Goal: Transaction & Acquisition: Purchase product/service

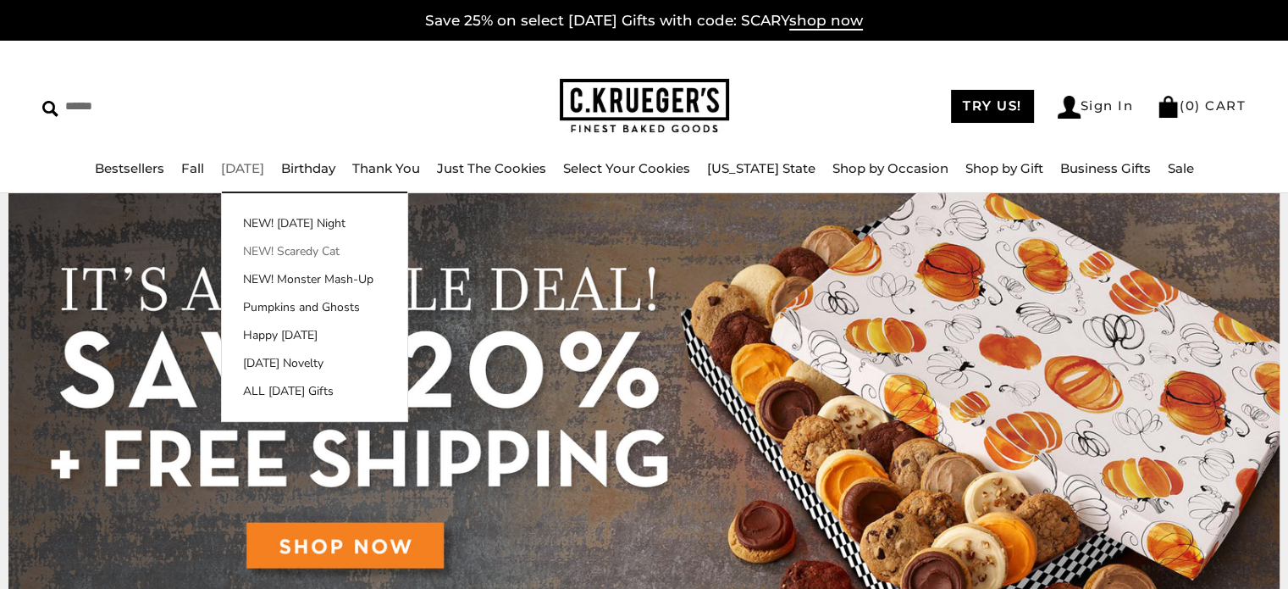
click at [297, 247] on link "NEW! Scaredy Cat" at bounding box center [314, 251] width 185 height 18
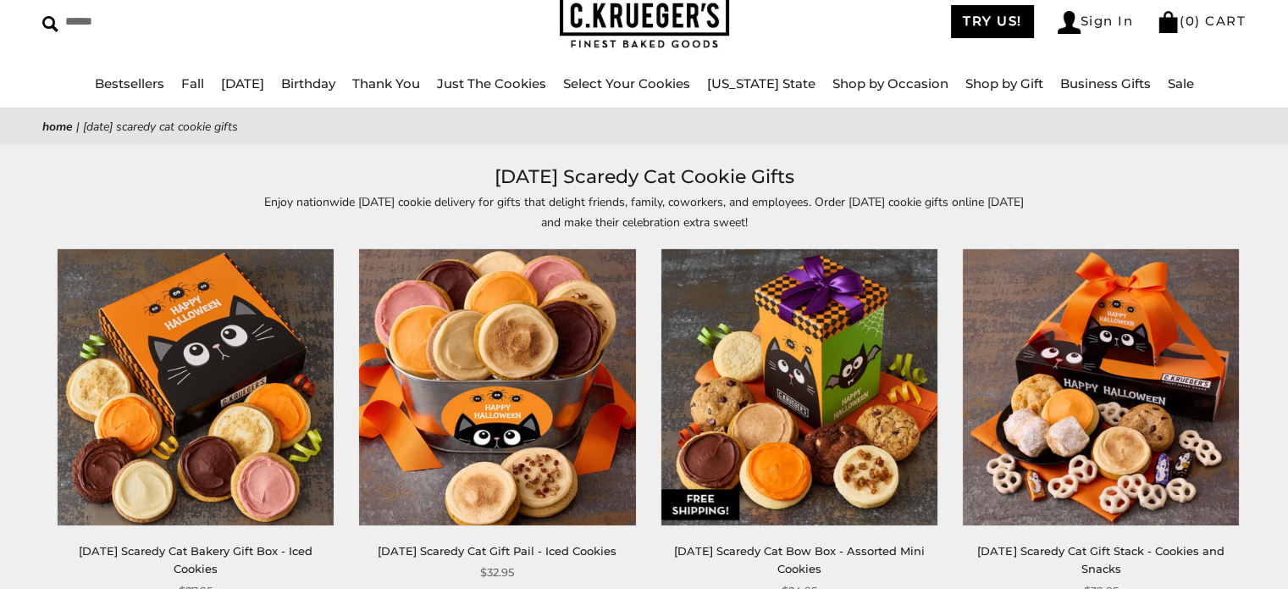
scroll to position [169, 0]
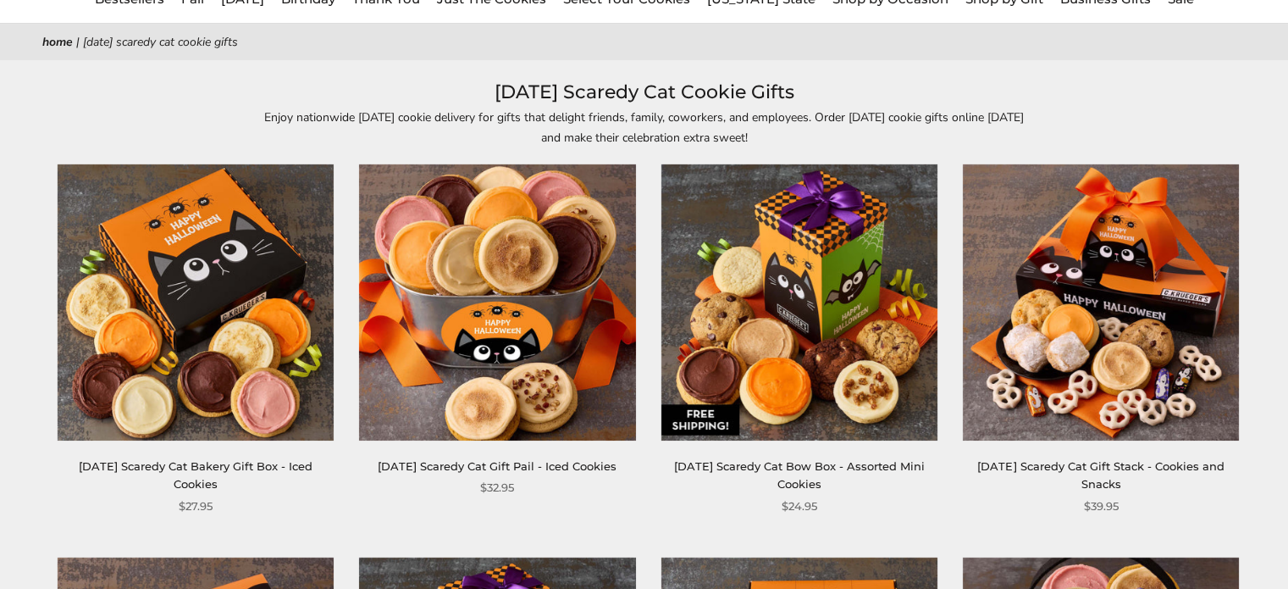
click at [828, 370] on img at bounding box center [799, 302] width 276 height 276
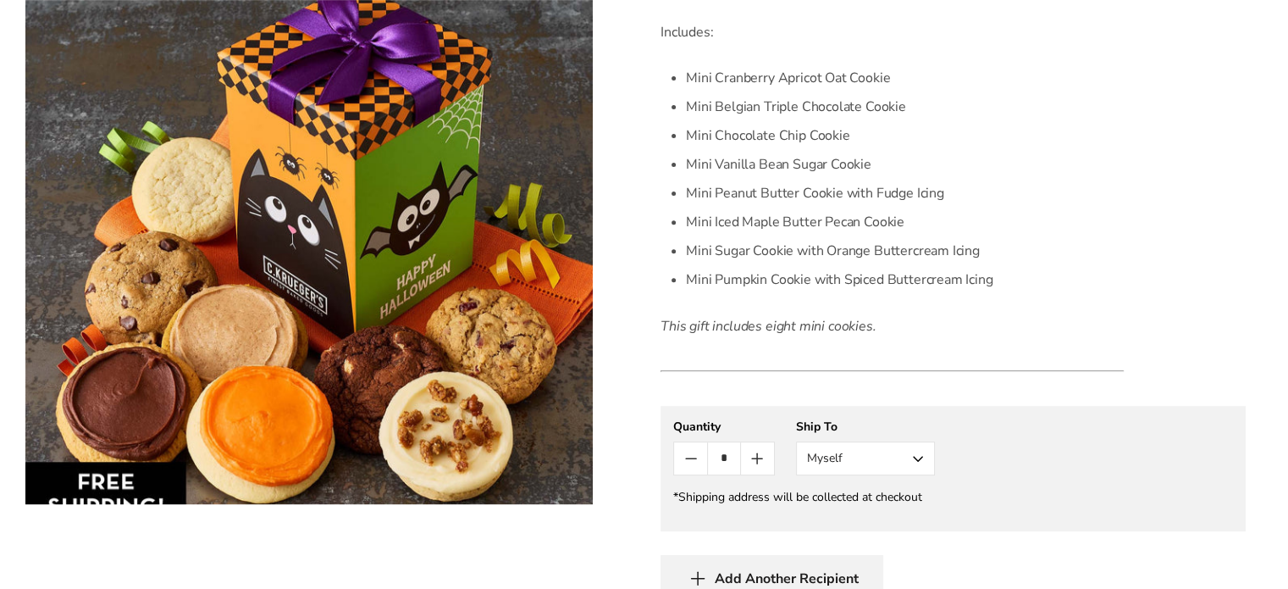
scroll to position [678, 0]
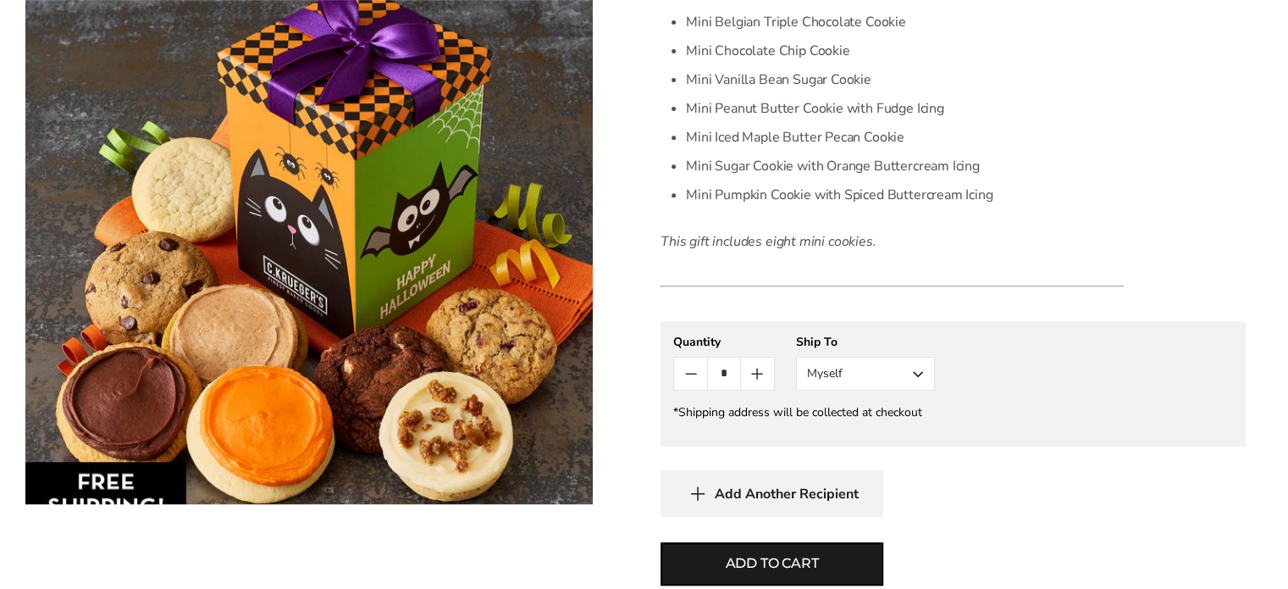
click at [916, 375] on button "Myself" at bounding box center [865, 374] width 139 height 34
click at [869, 431] on button "Other Recipient" at bounding box center [865, 436] width 137 height 30
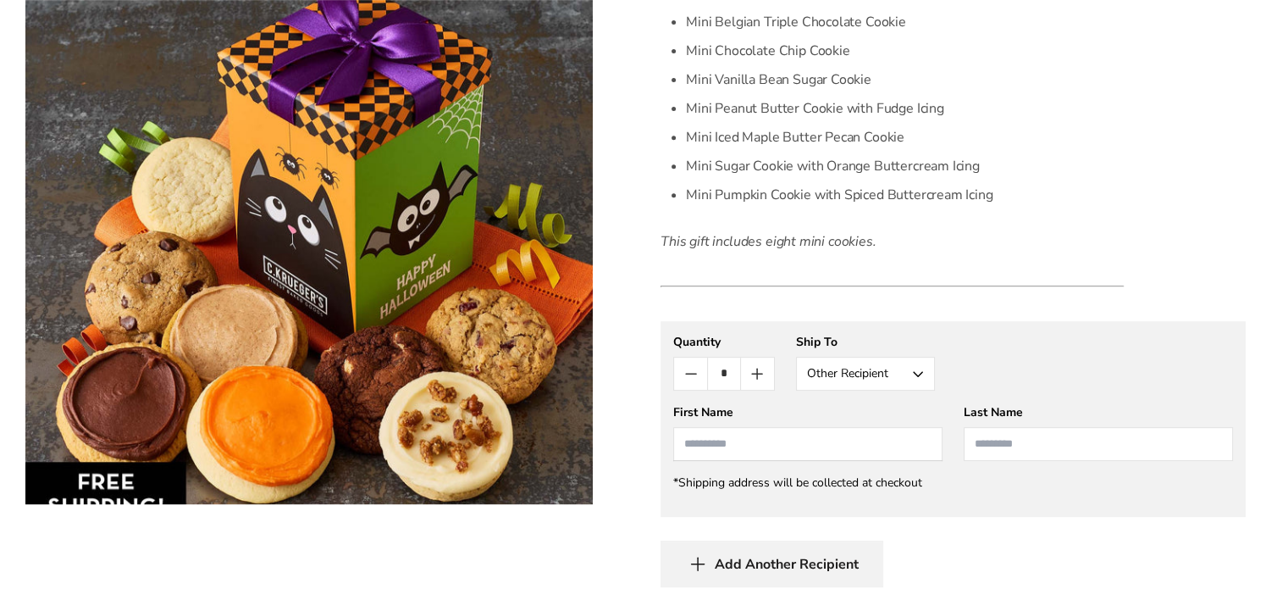
click at [833, 442] on input "First Name" at bounding box center [807, 444] width 269 height 34
type input "****"
click at [996, 443] on input "Last Name" at bounding box center [1098, 444] width 269 height 34
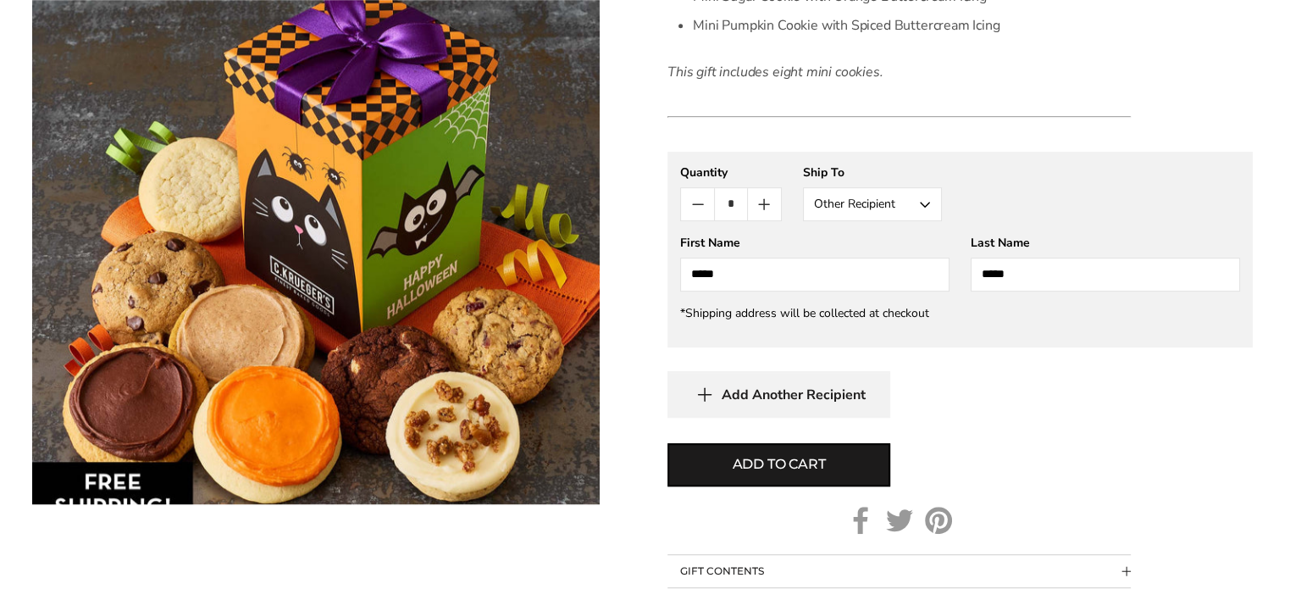
scroll to position [932, 0]
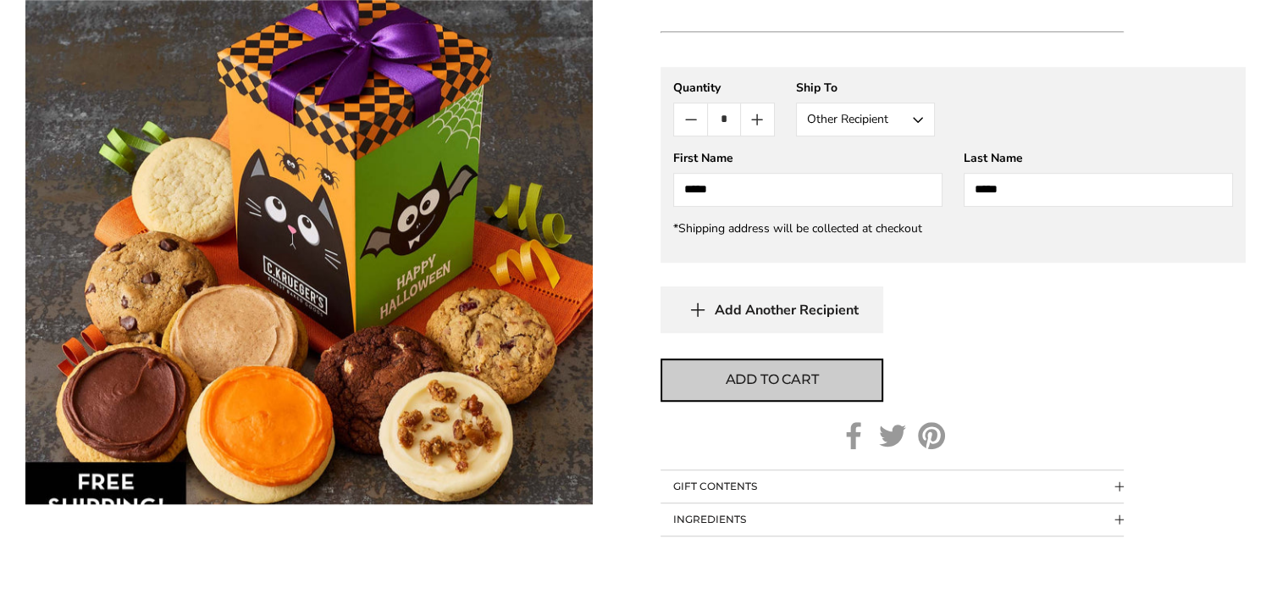
type input "*****"
click at [805, 378] on span "Add to cart" at bounding box center [772, 379] width 93 height 20
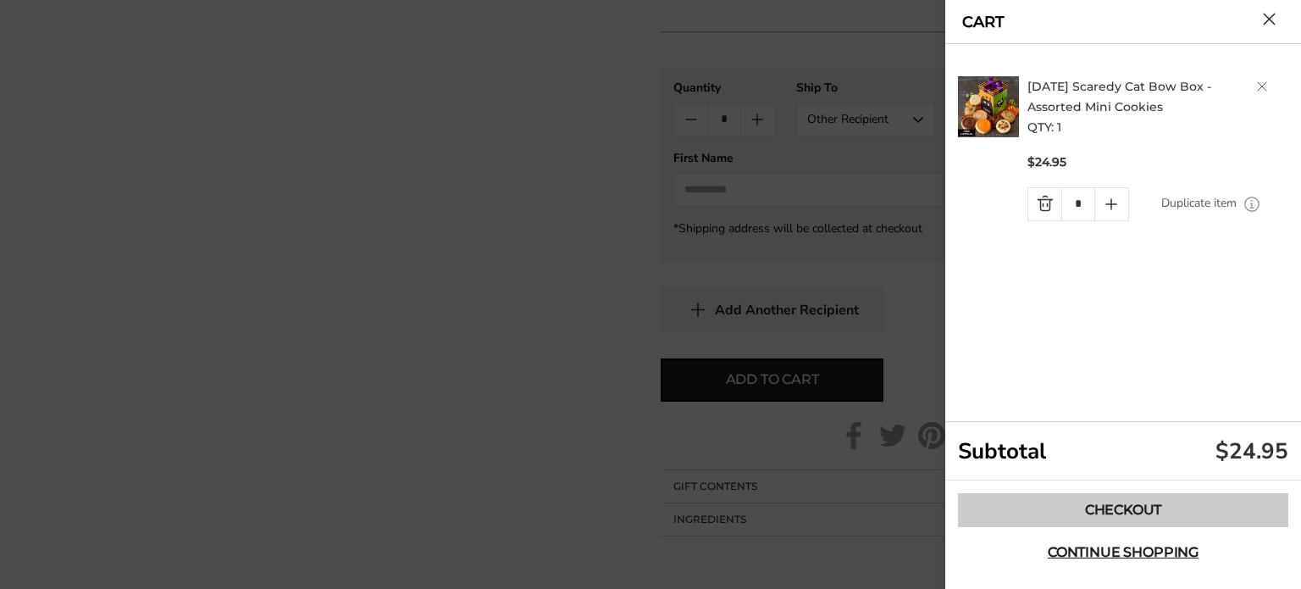
click at [1088, 504] on link "Checkout" at bounding box center [1123, 510] width 330 height 34
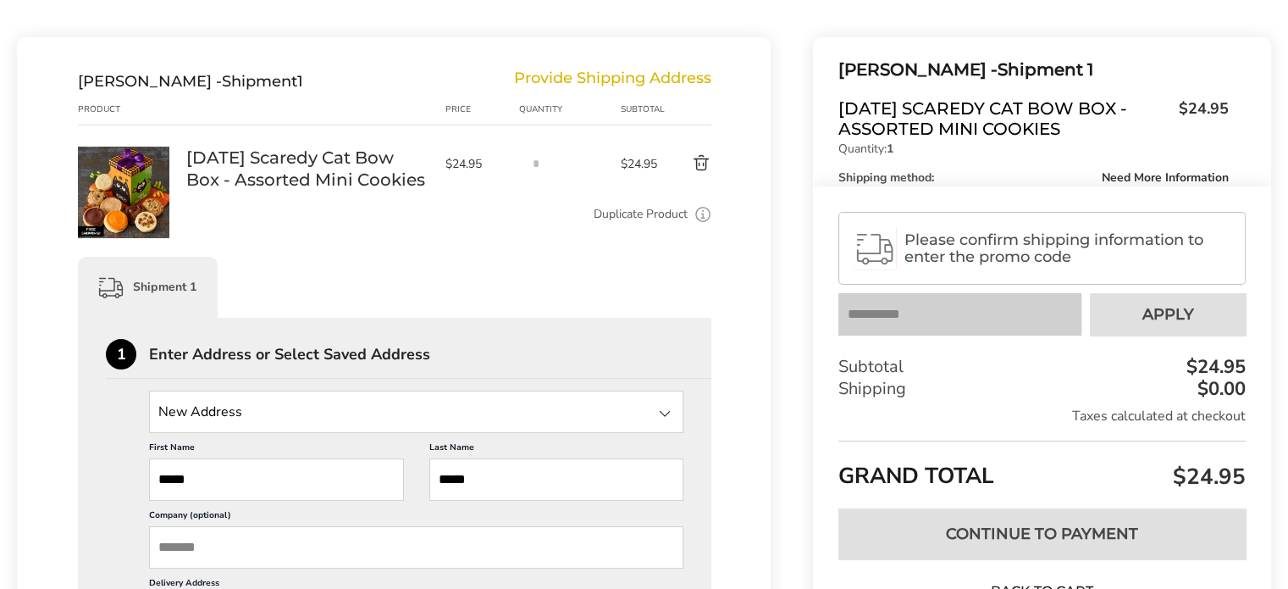
scroll to position [254, 0]
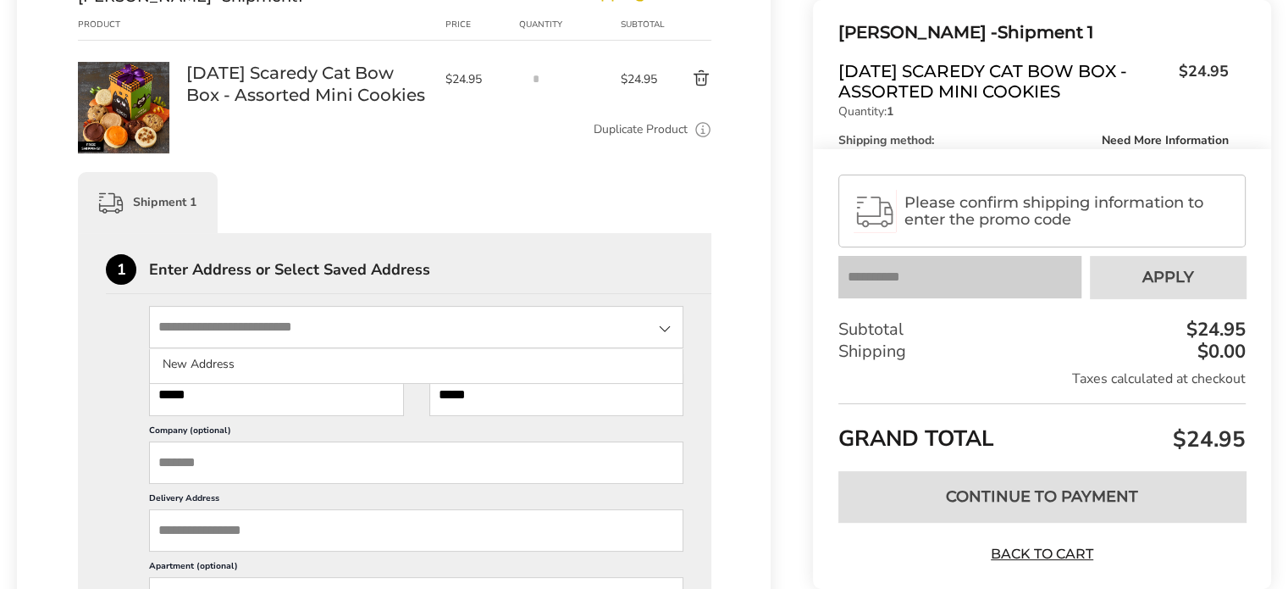
click at [324, 331] on input "State" at bounding box center [416, 327] width 534 height 42
click at [527, 274] on div "Enter Address or Select Saved Address" at bounding box center [430, 269] width 562 height 15
click at [365, 327] on input "State" at bounding box center [416, 327] width 534 height 42
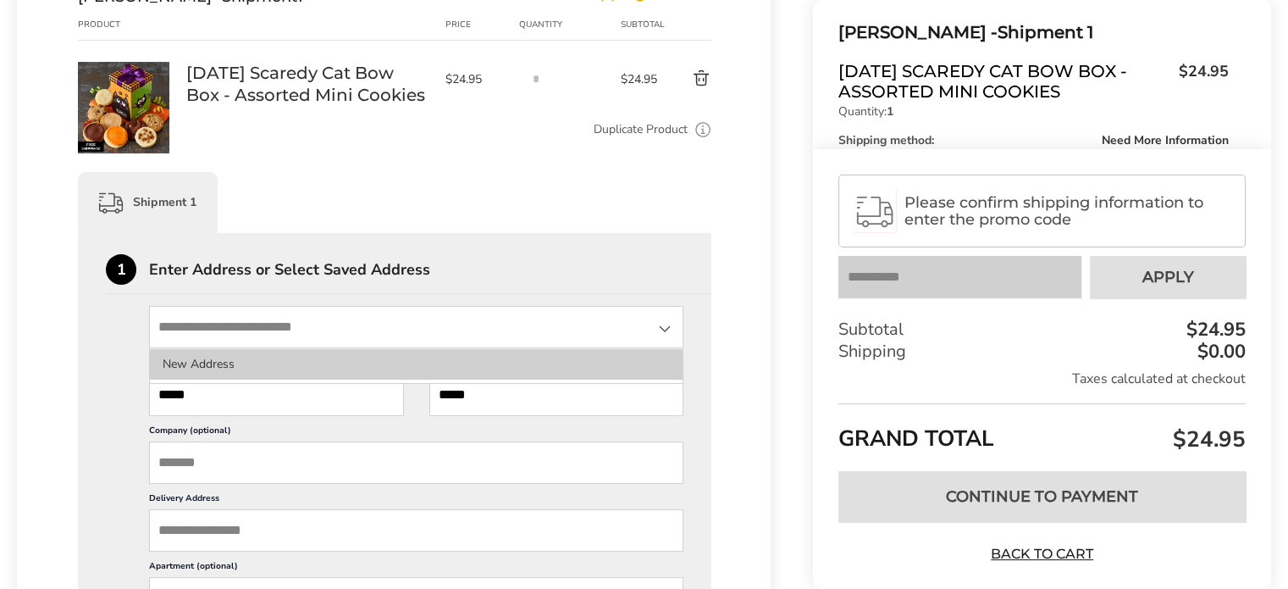
click at [222, 368] on li "New Address" at bounding box center [416, 364] width 533 height 30
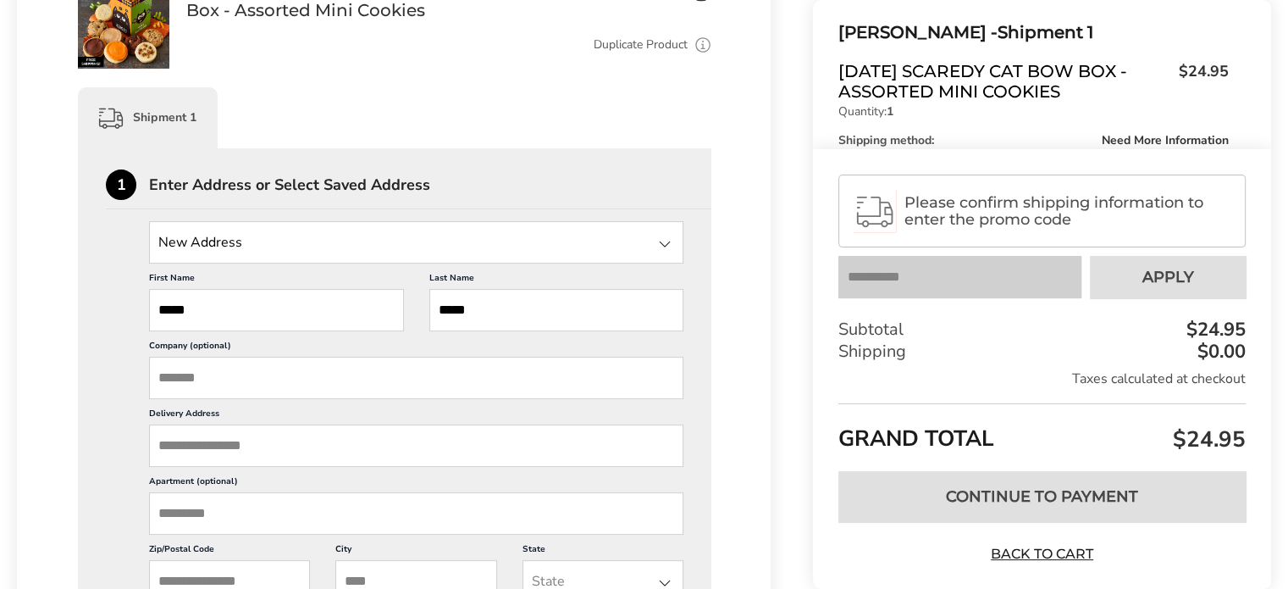
scroll to position [424, 0]
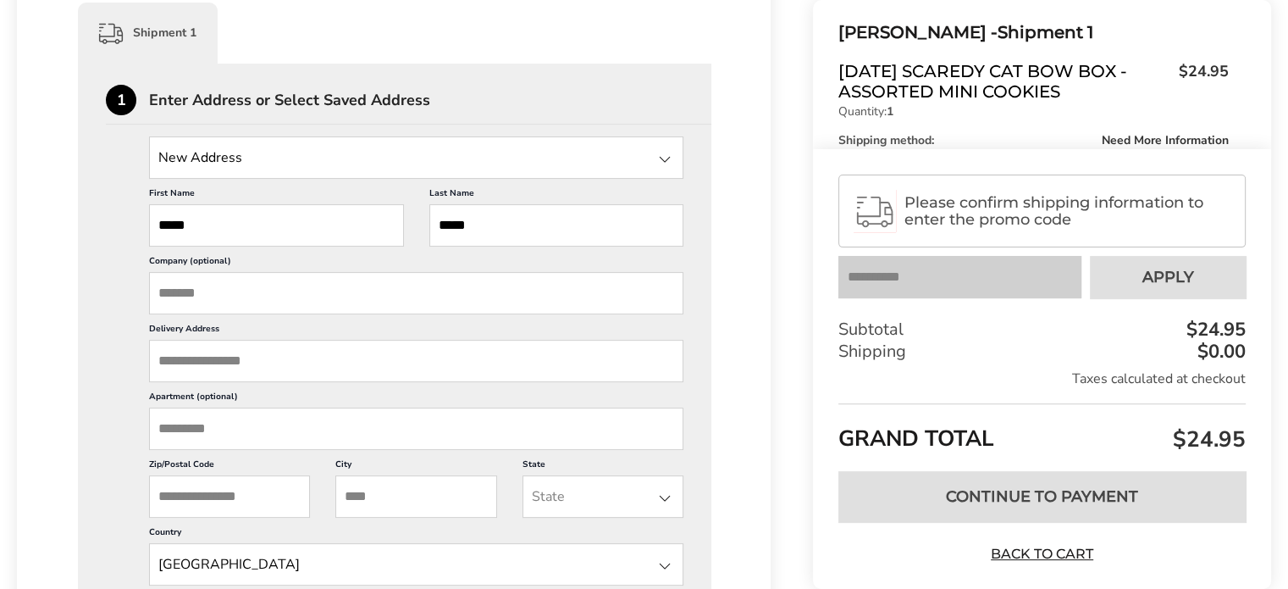
click at [297, 356] on input "Delivery Address" at bounding box center [416, 361] width 534 height 42
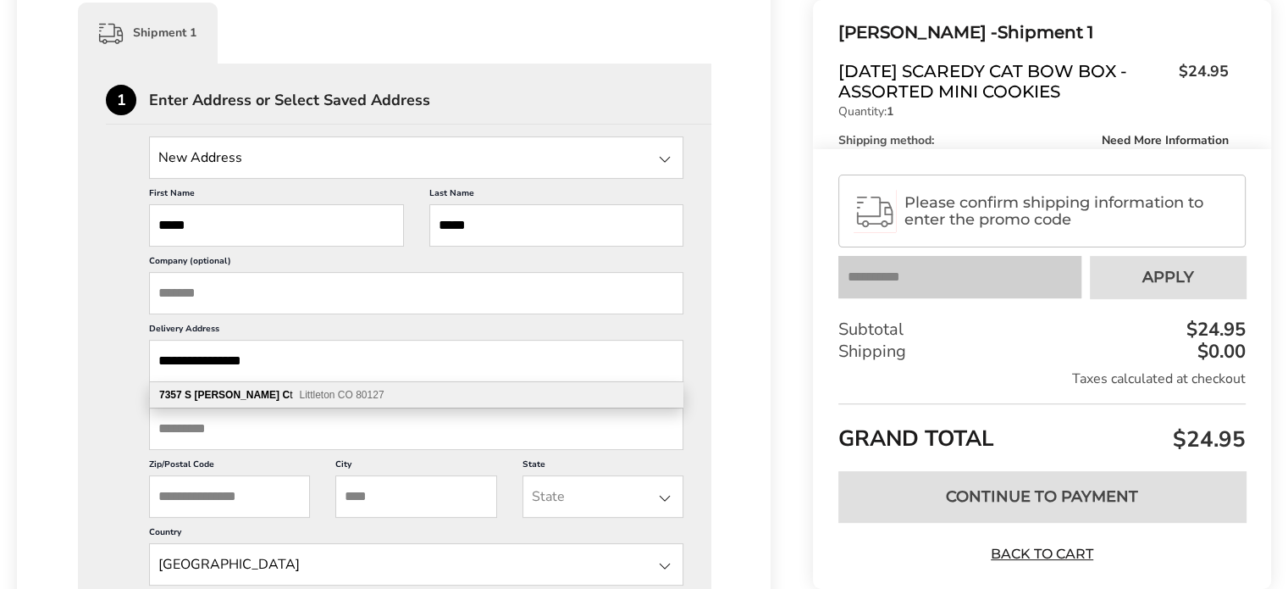
type input "**********"
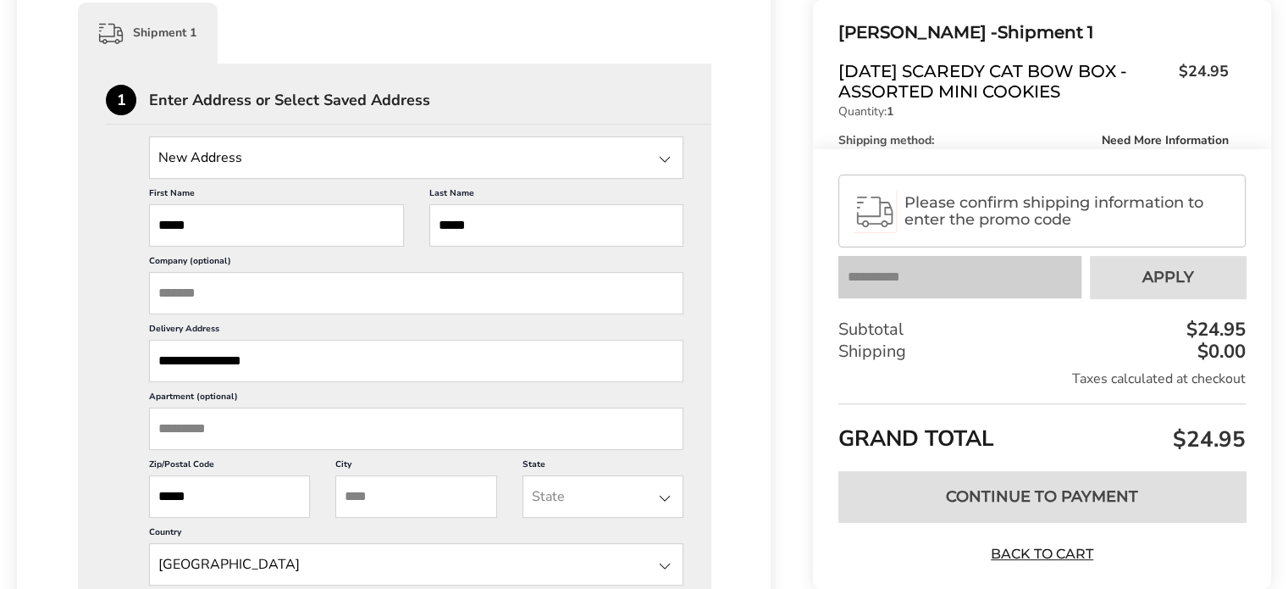
type input "*****"
click at [434, 495] on input "City" at bounding box center [415, 496] width 161 height 42
type input "*********"
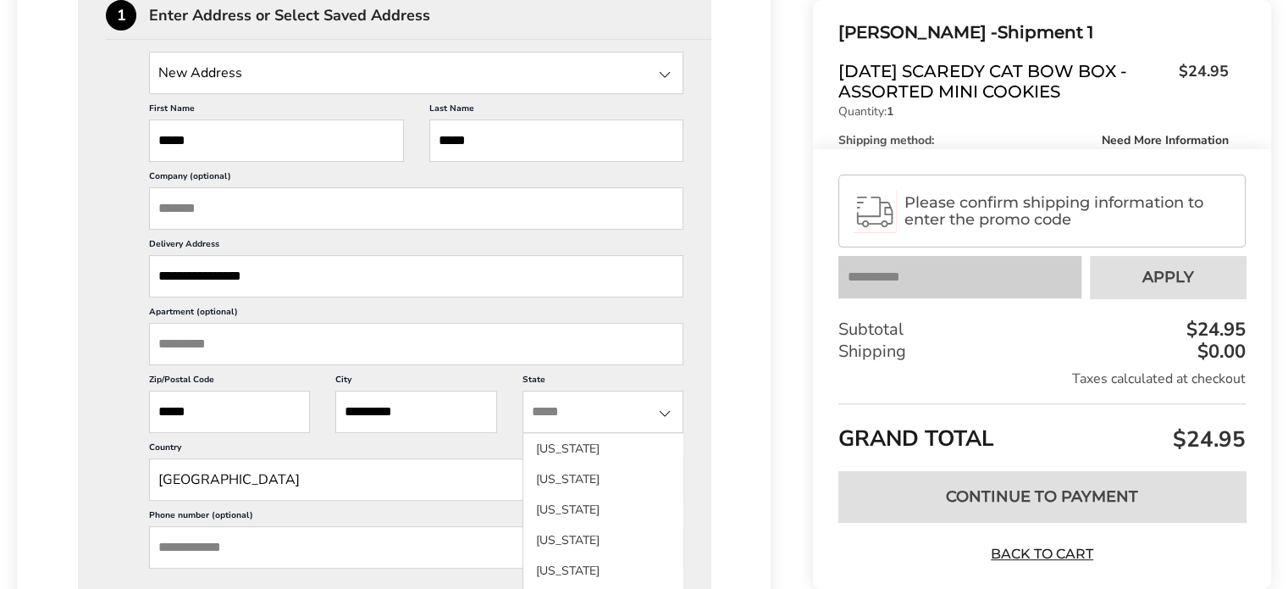
scroll to position [593, 0]
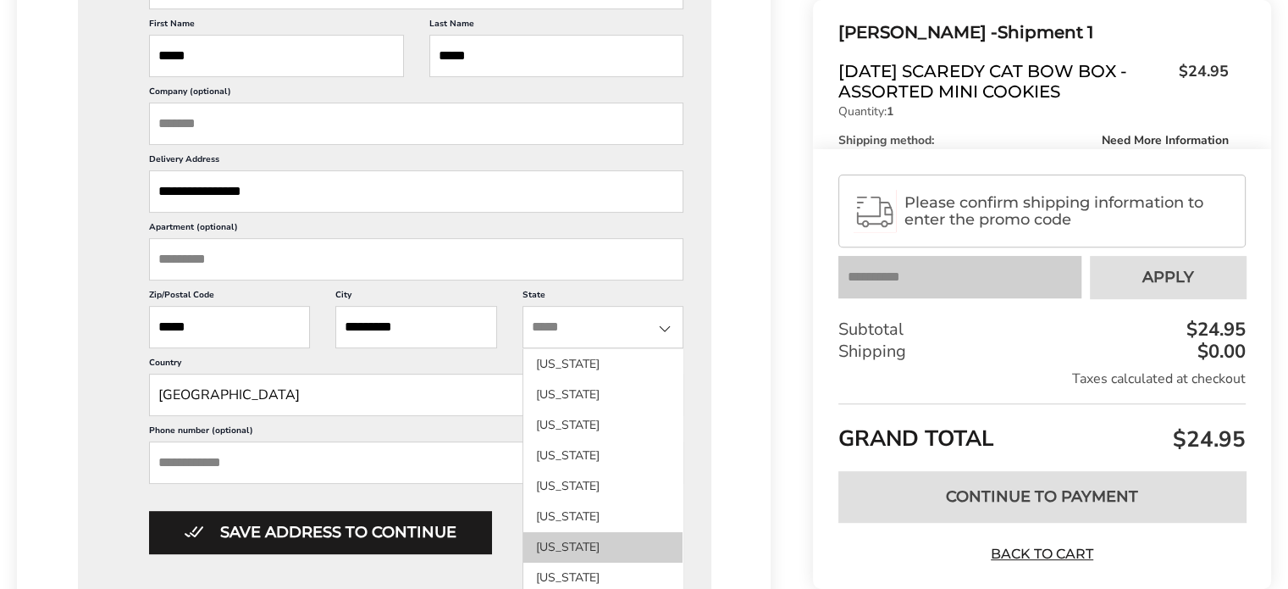
click at [556, 541] on li "Colorado" at bounding box center [602, 547] width 159 height 30
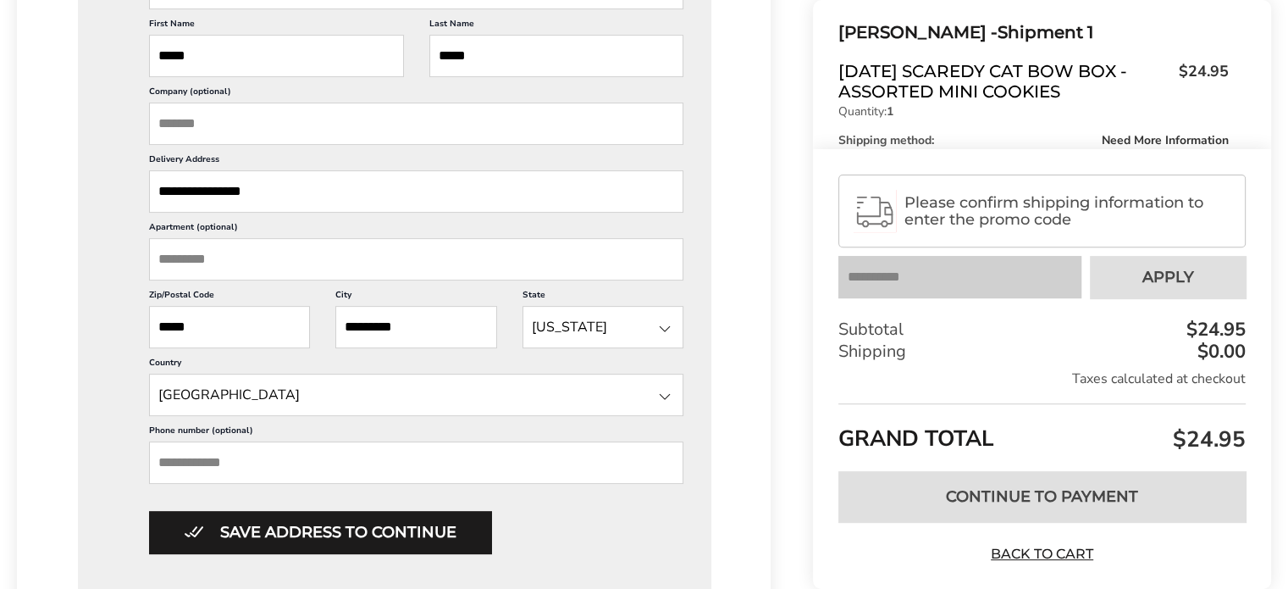
click at [274, 458] on input "Phone number (optional)" at bounding box center [416, 462] width 534 height 42
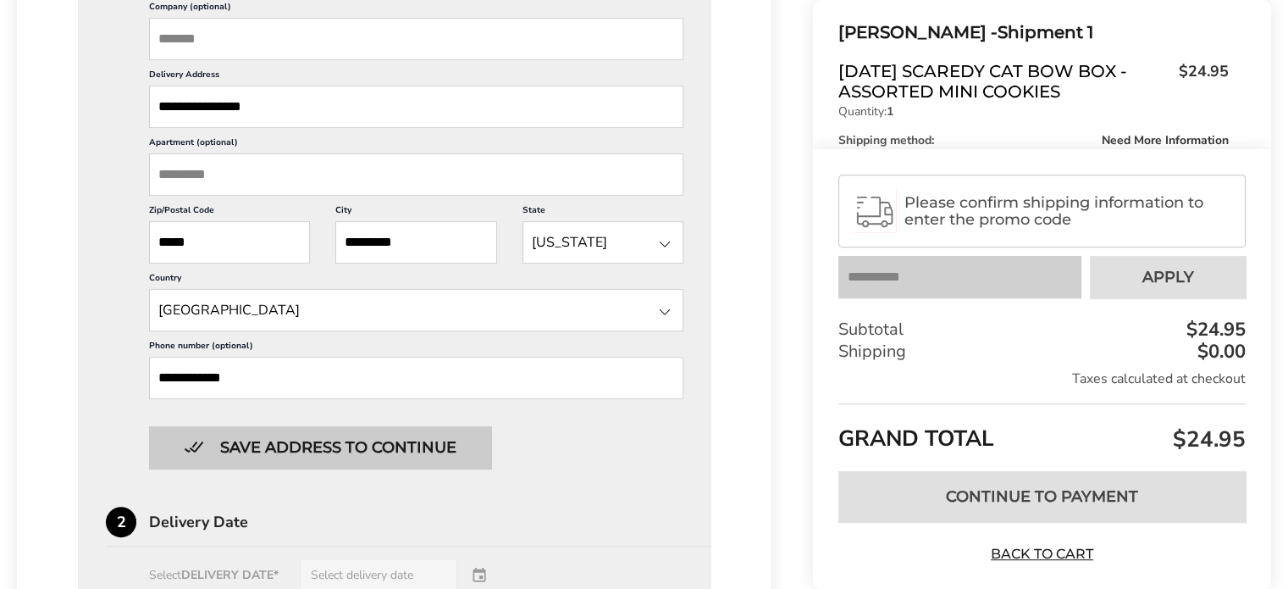
type input "**********"
click at [392, 439] on button "Save address to continue" at bounding box center [320, 447] width 342 height 42
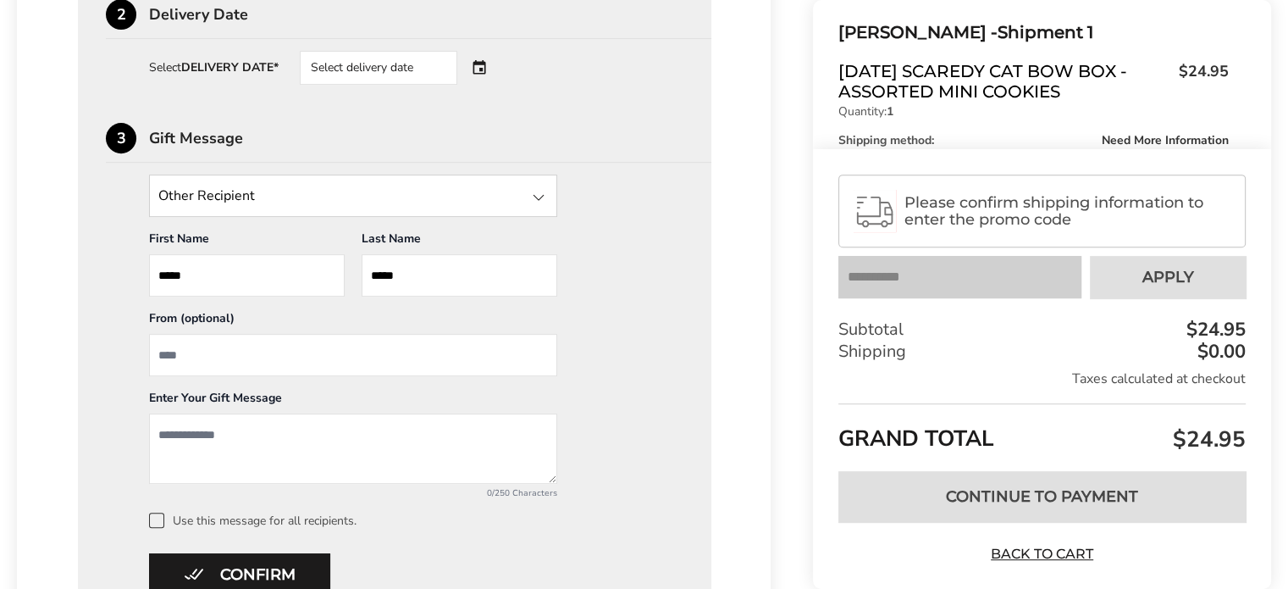
click at [484, 63] on div "Select delivery date" at bounding box center [402, 68] width 205 height 34
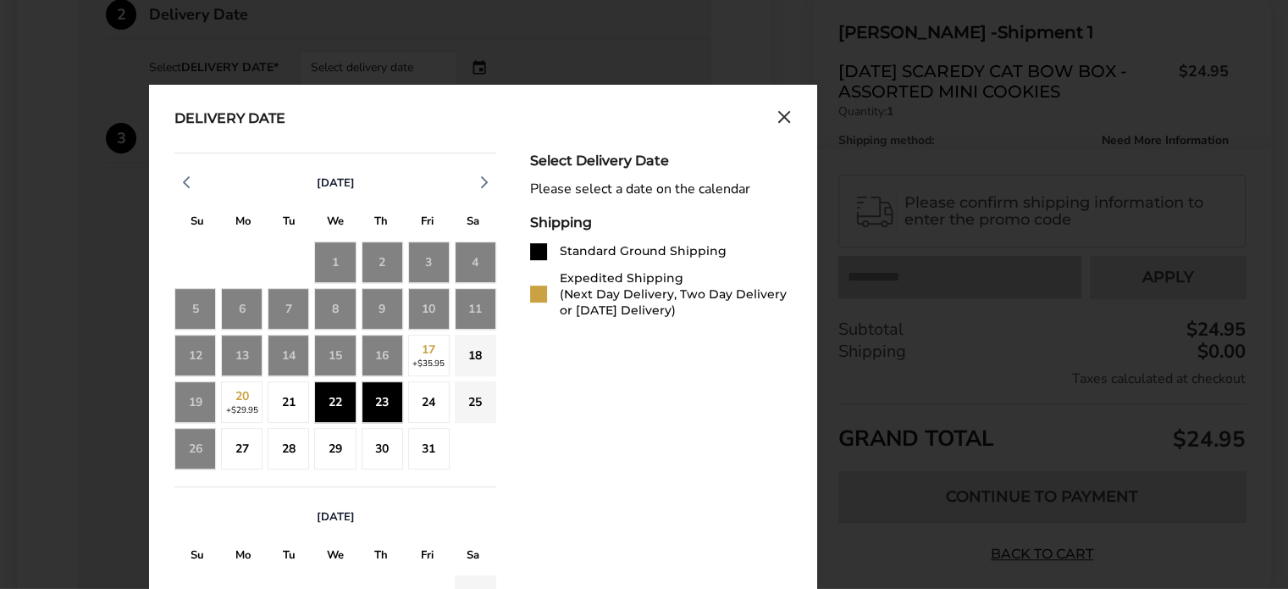
click at [385, 408] on div "23" at bounding box center [383, 402] width 42 height 42
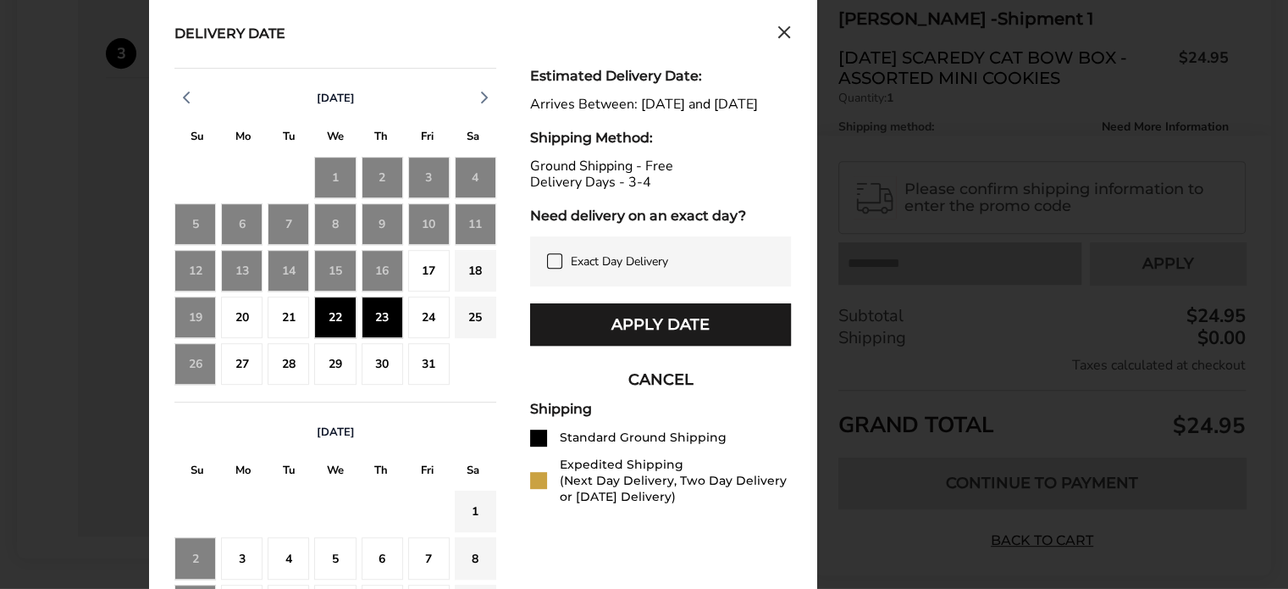
scroll to position [847, 0]
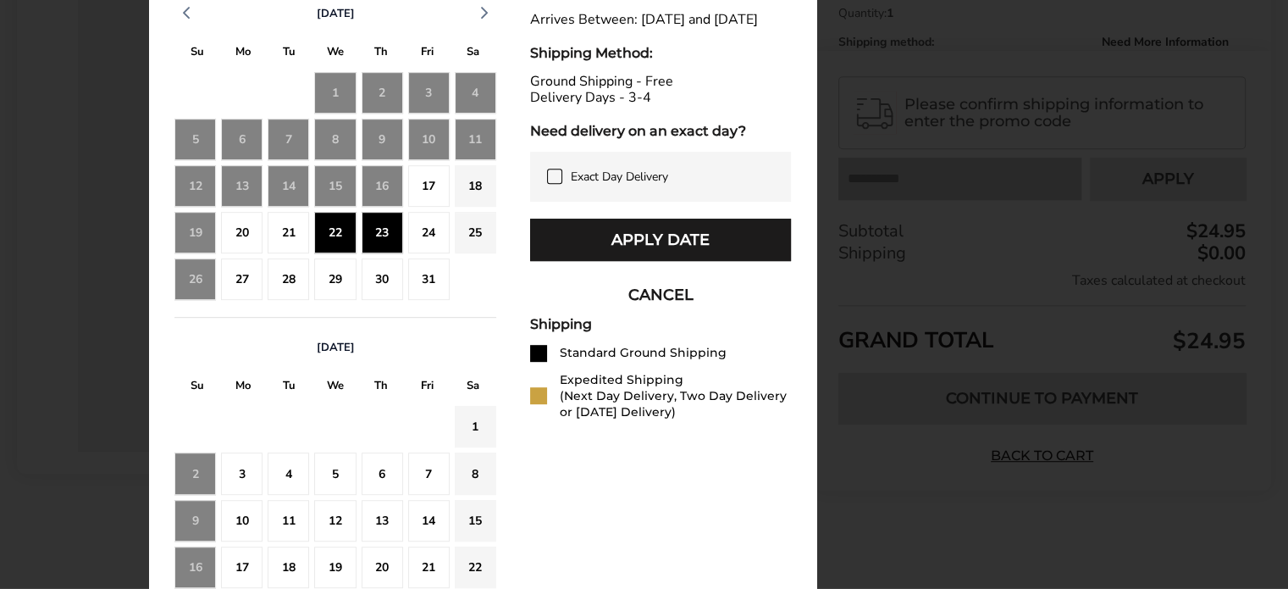
click at [534, 362] on div at bounding box center [538, 353] width 17 height 17
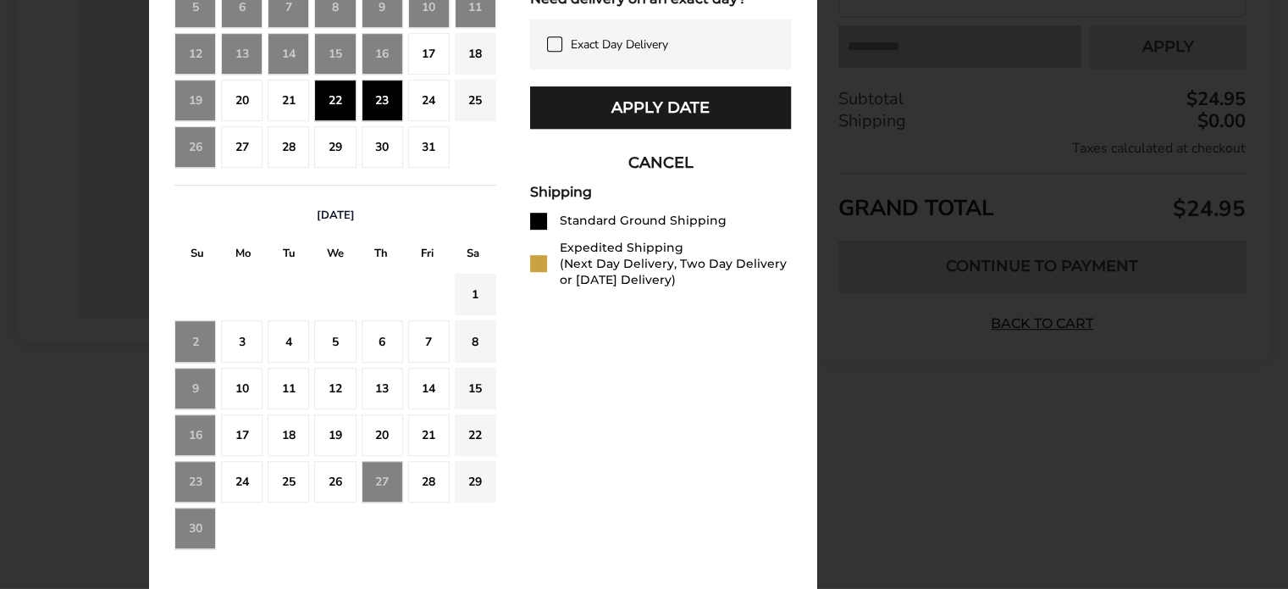
scroll to position [640, 0]
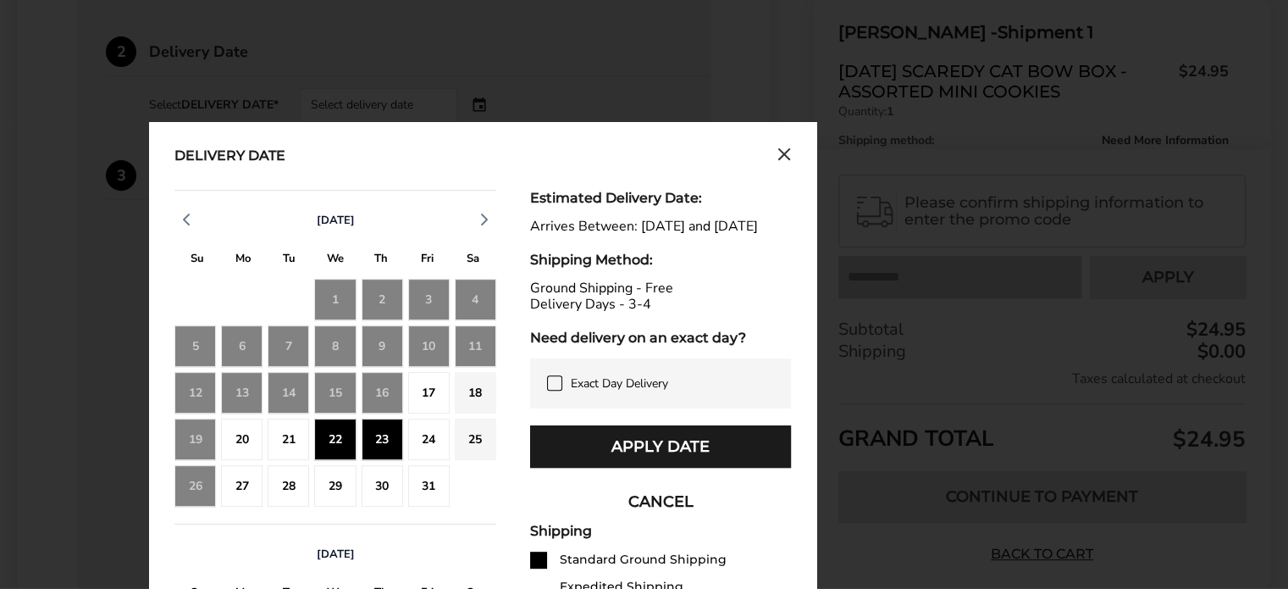
click at [782, 152] on icon "Close calendar" at bounding box center [785, 154] width 14 height 14
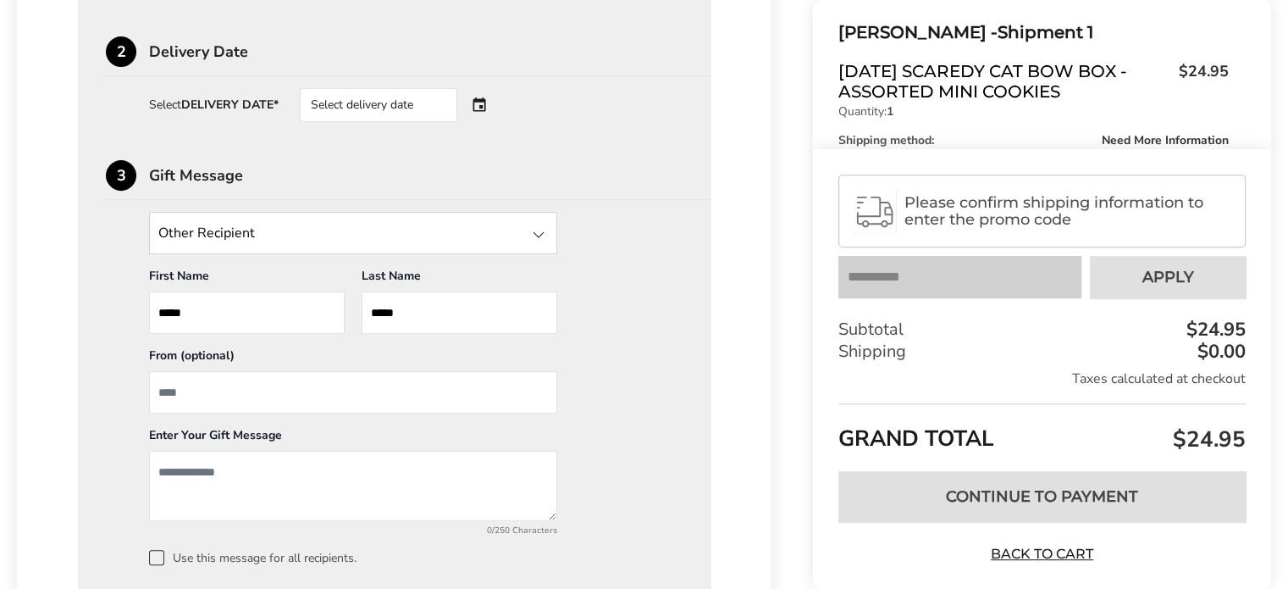
click at [259, 398] on input "From" at bounding box center [353, 392] width 408 height 42
type input "**********"
click at [258, 461] on textarea "Add a message" at bounding box center [353, 486] width 408 height 70
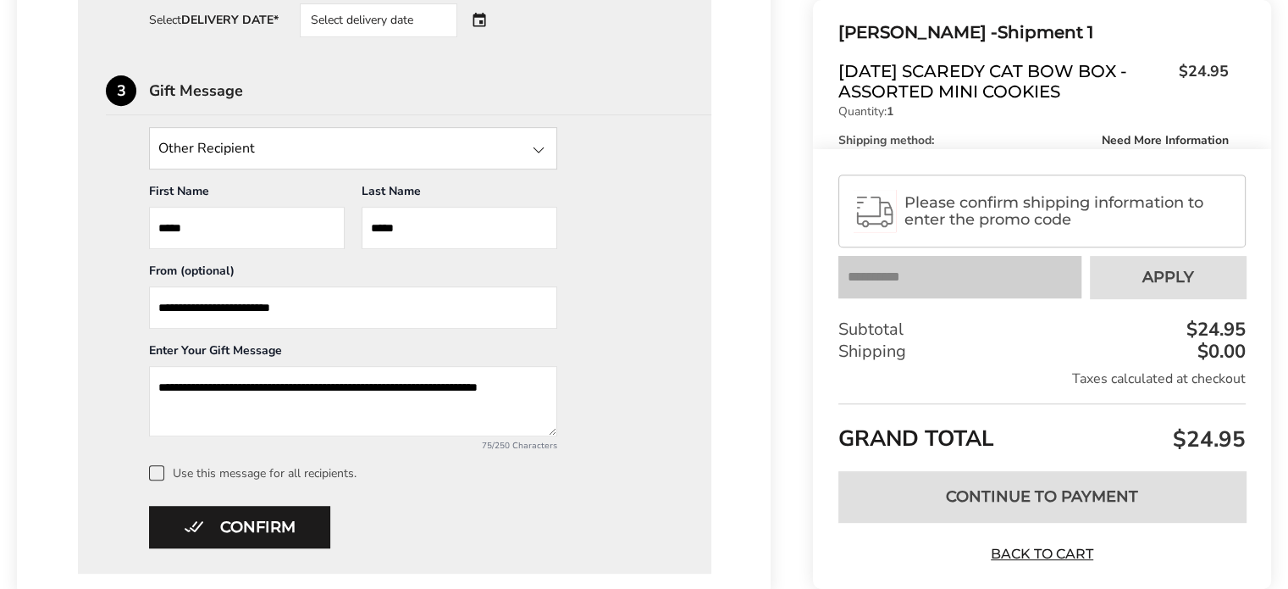
scroll to position [810, 0]
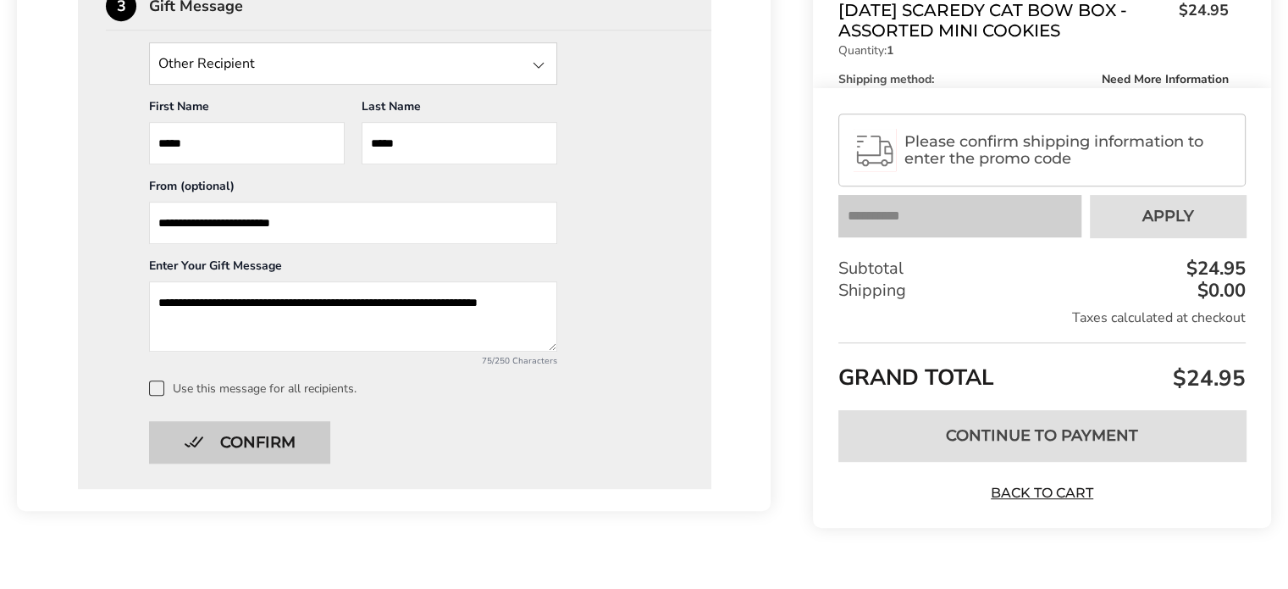
type textarea "**********"
click at [263, 441] on button "Confirm" at bounding box center [239, 442] width 181 height 42
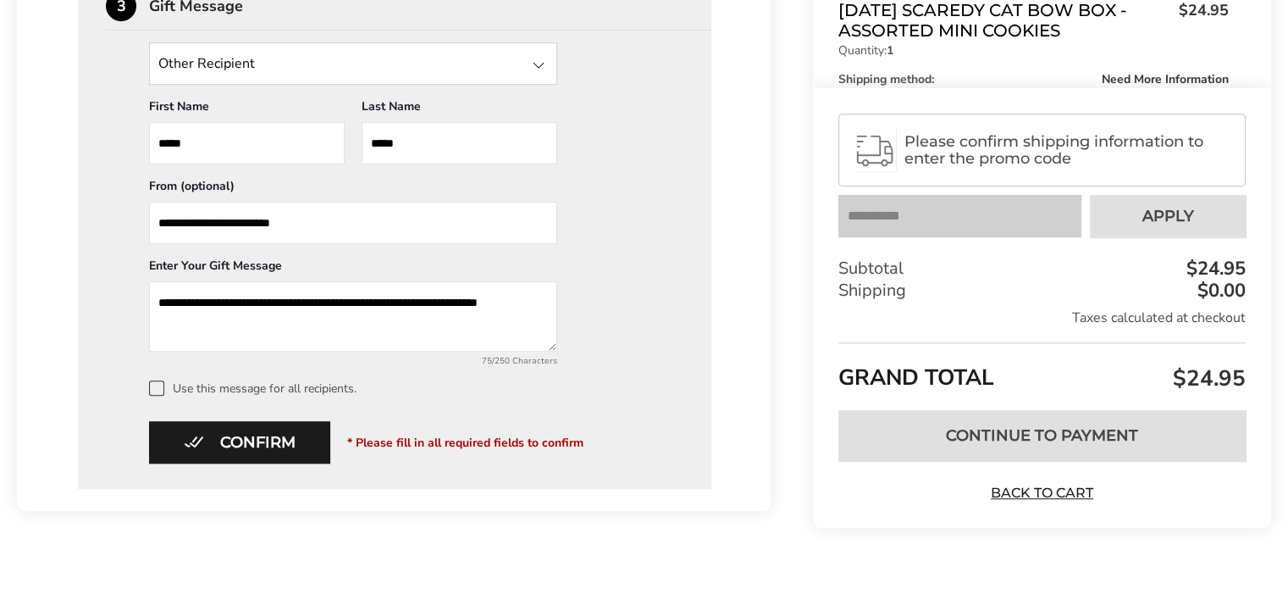
click at [158, 382] on span at bounding box center [156, 387] width 15 height 15
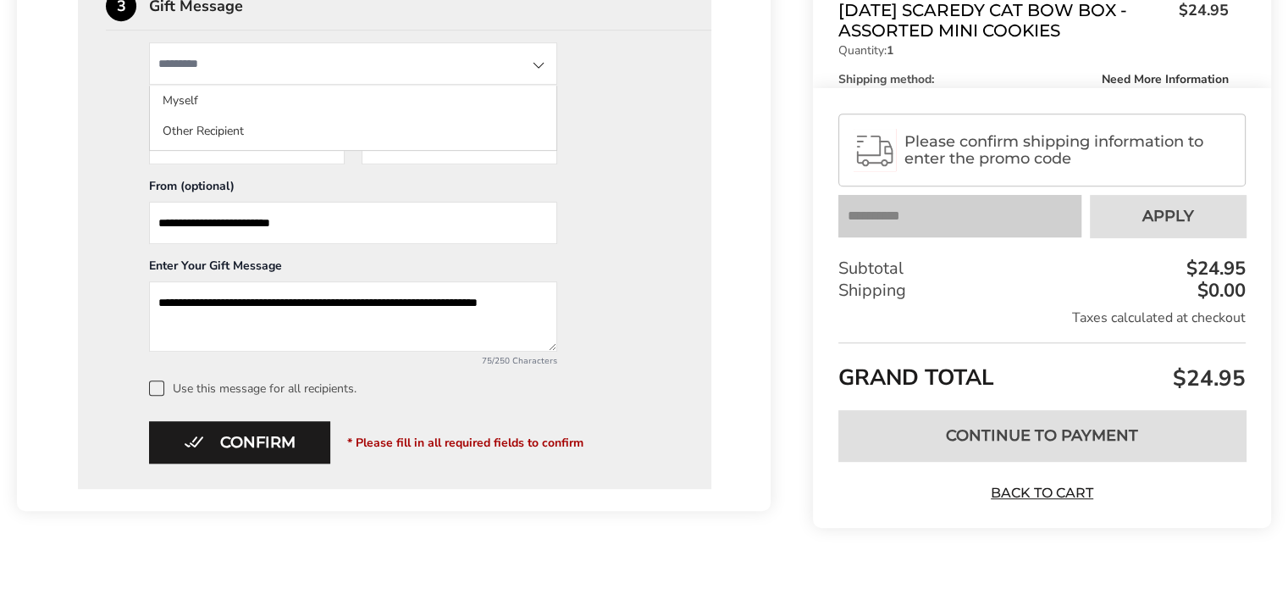
click at [501, 67] on input "State" at bounding box center [353, 63] width 408 height 42
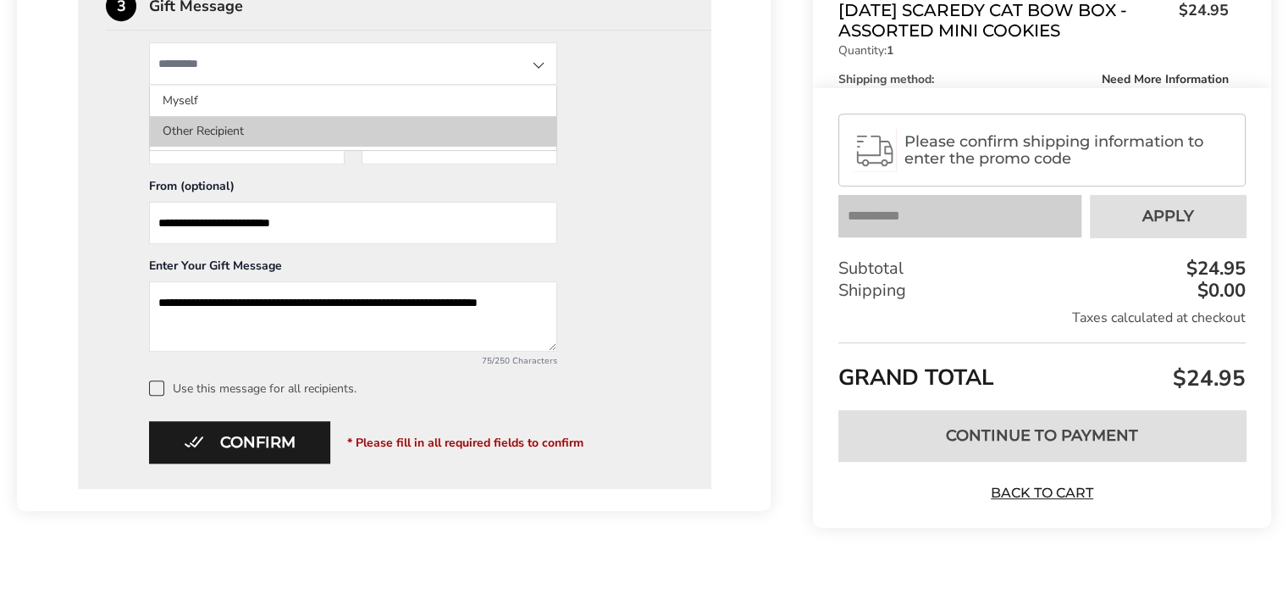
click at [202, 136] on li "Other Recipient" at bounding box center [353, 131] width 407 height 30
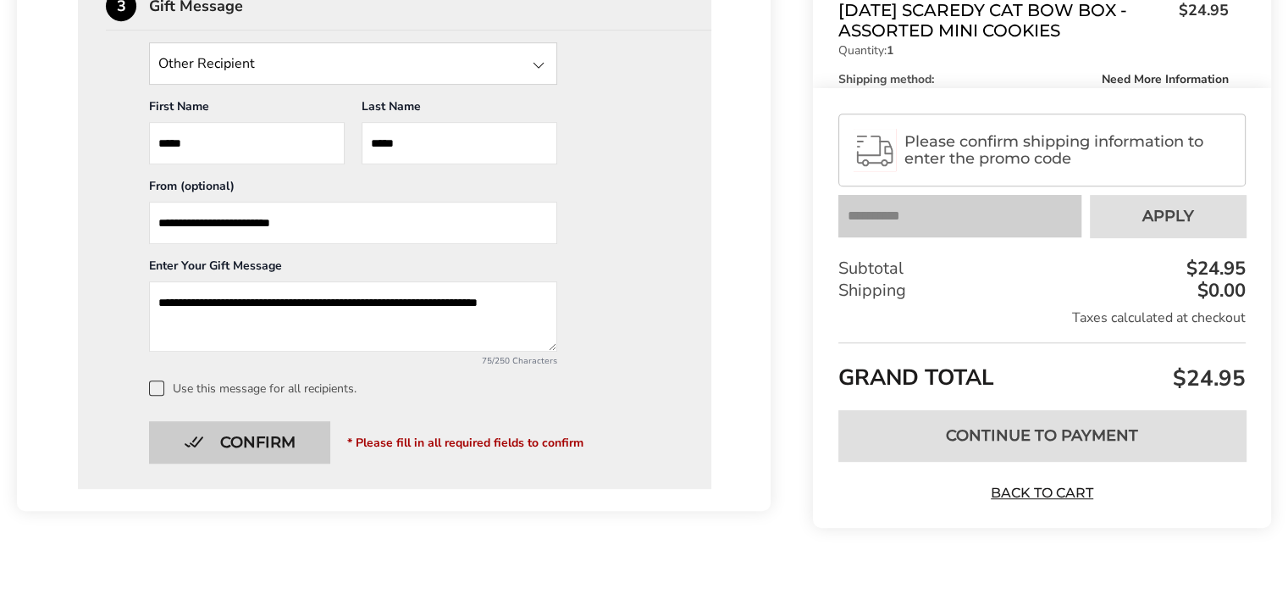
click at [283, 439] on button "Confirm" at bounding box center [239, 442] width 181 height 42
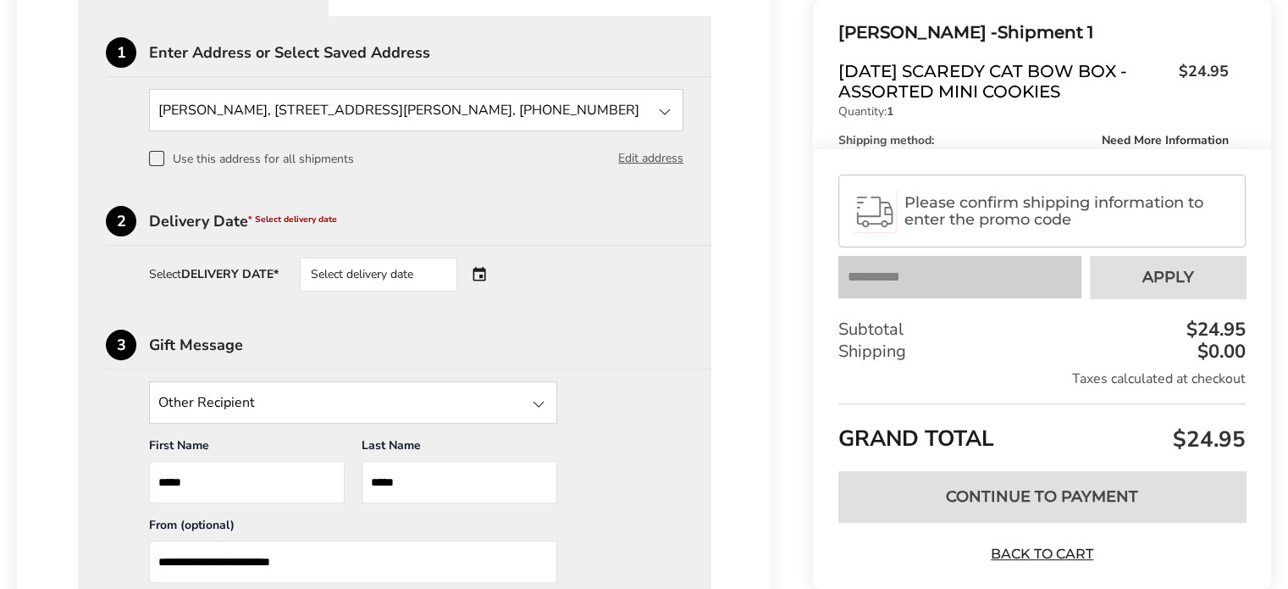
scroll to position [386, 0]
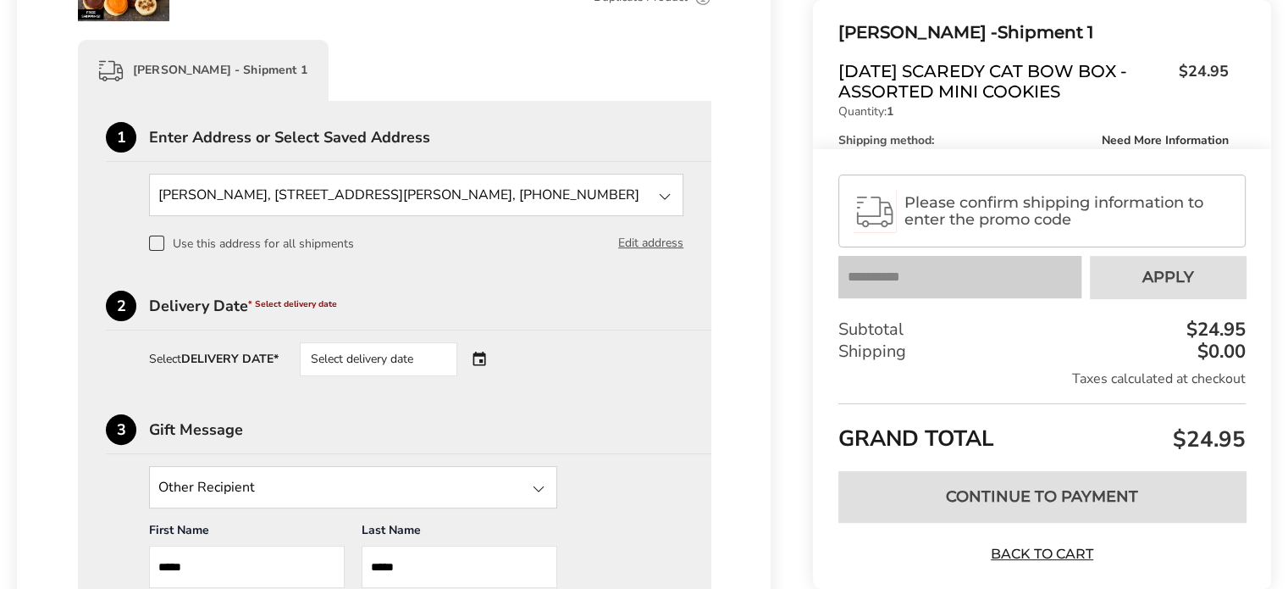
click at [484, 358] on div "Select delivery date" at bounding box center [402, 359] width 205 height 34
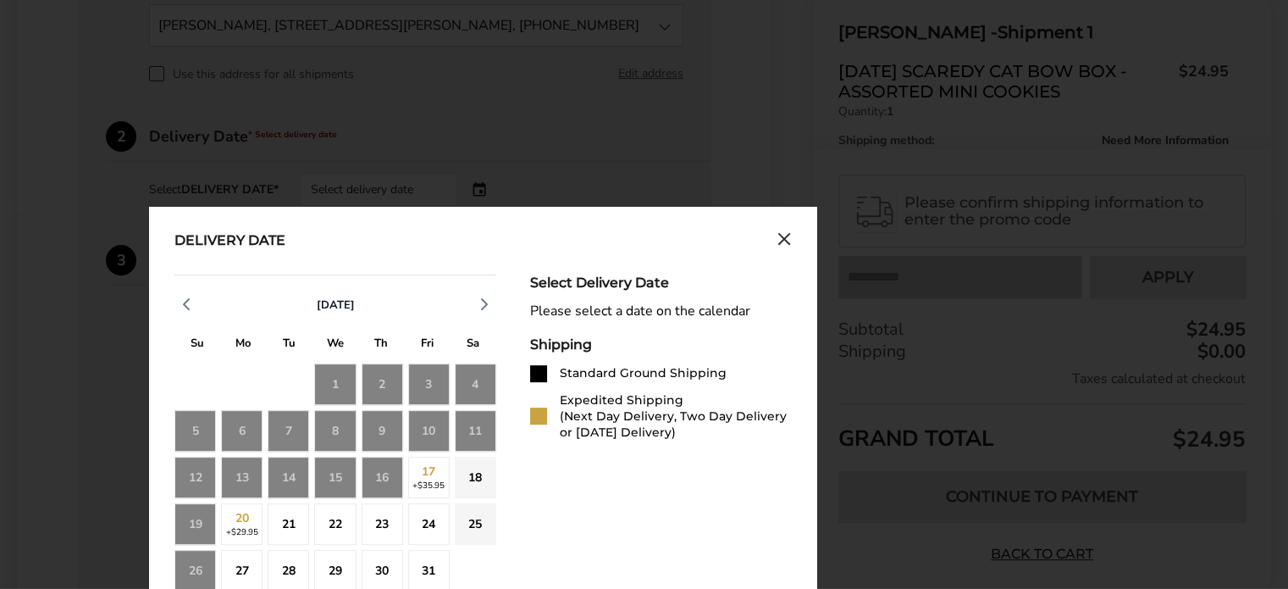
scroll to position [640, 0]
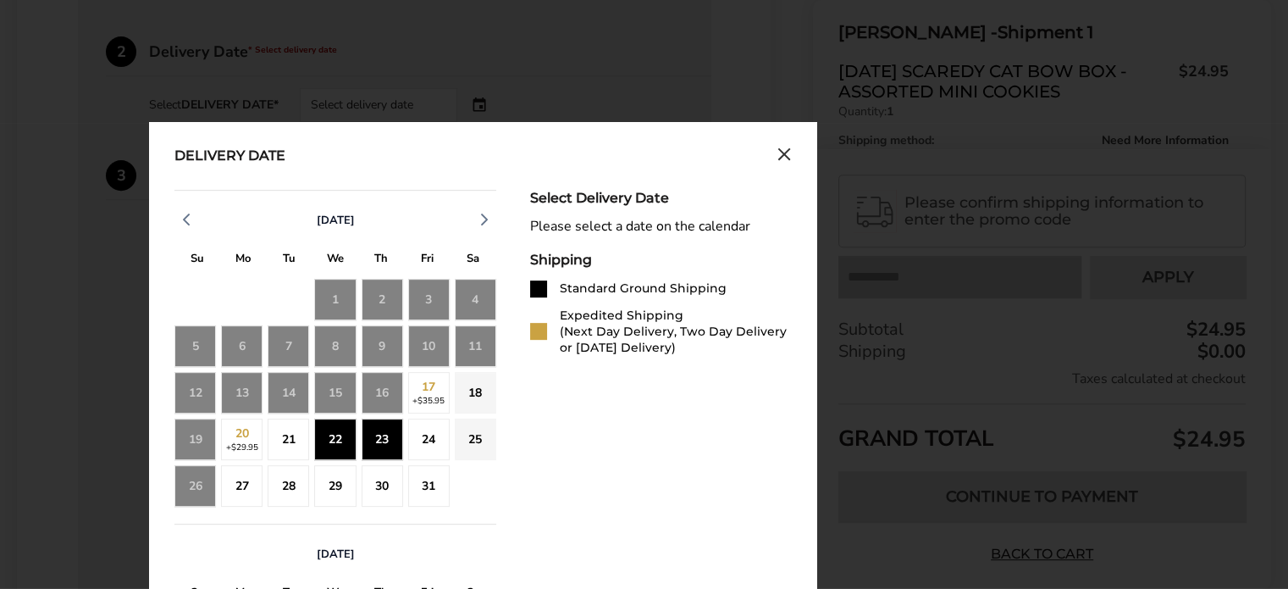
click at [373, 437] on div "23" at bounding box center [383, 439] width 42 height 42
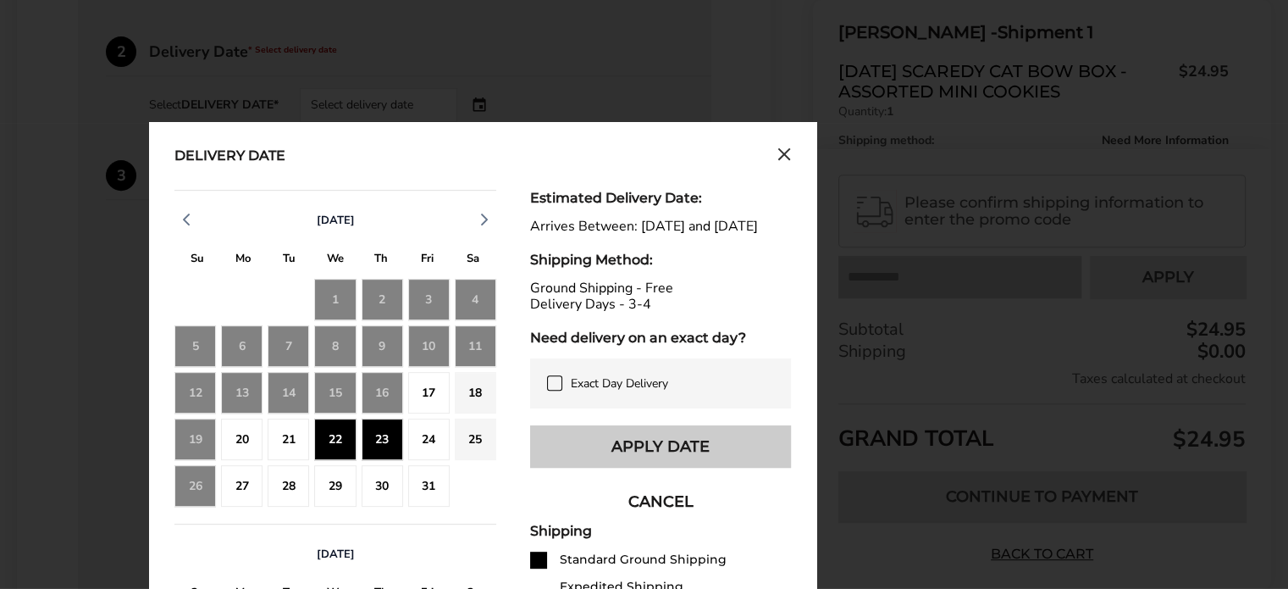
click at [633, 468] on button "Apply Date" at bounding box center [660, 446] width 261 height 42
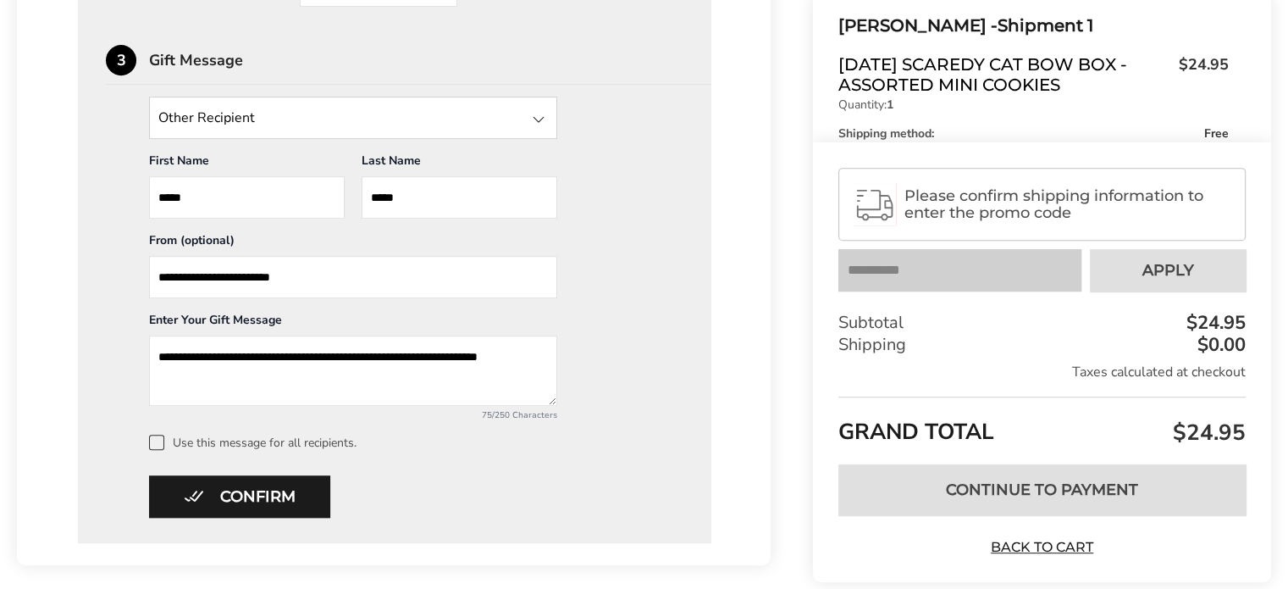
scroll to position [840, 0]
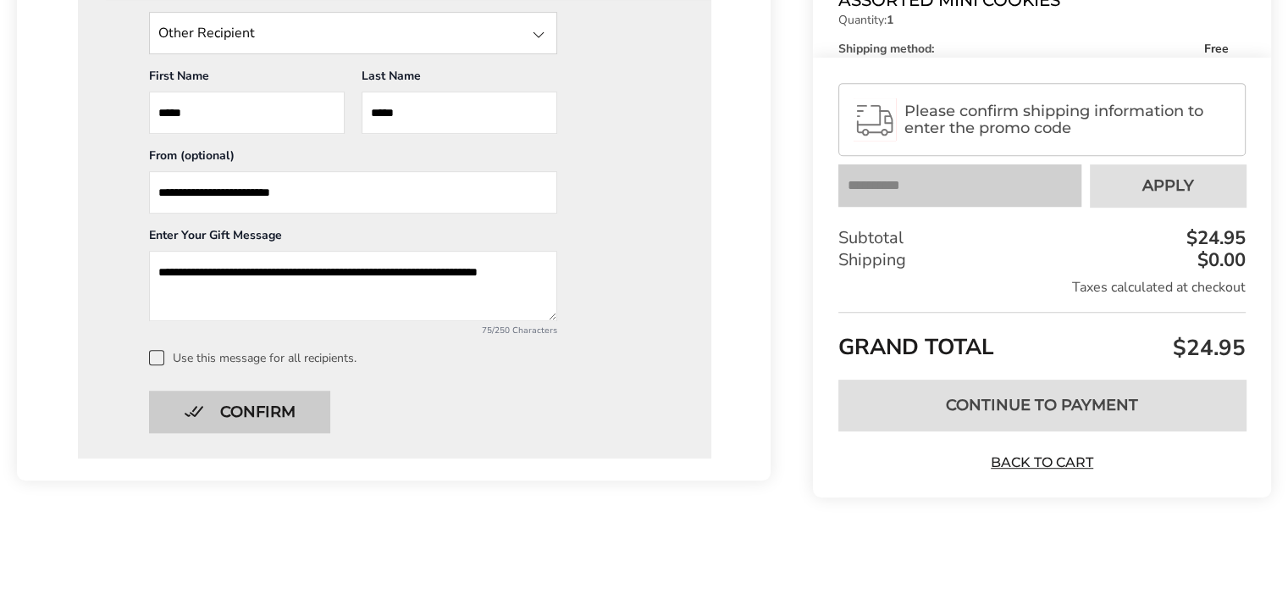
click at [280, 406] on button "Confirm" at bounding box center [239, 411] width 181 height 42
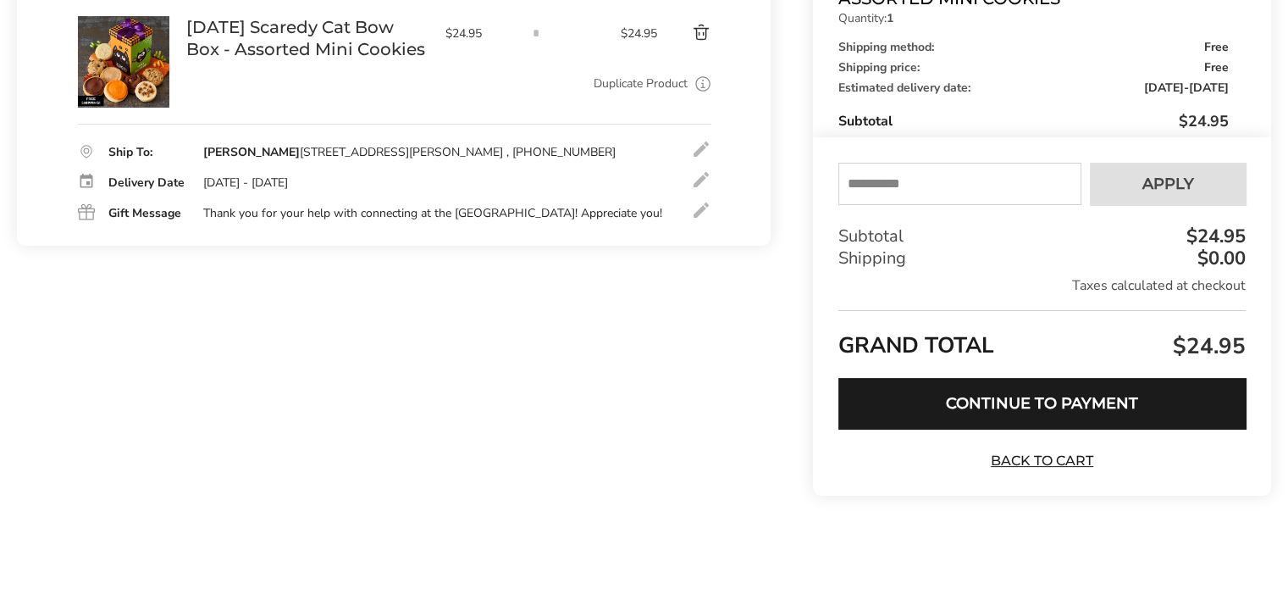
scroll to position [215, 0]
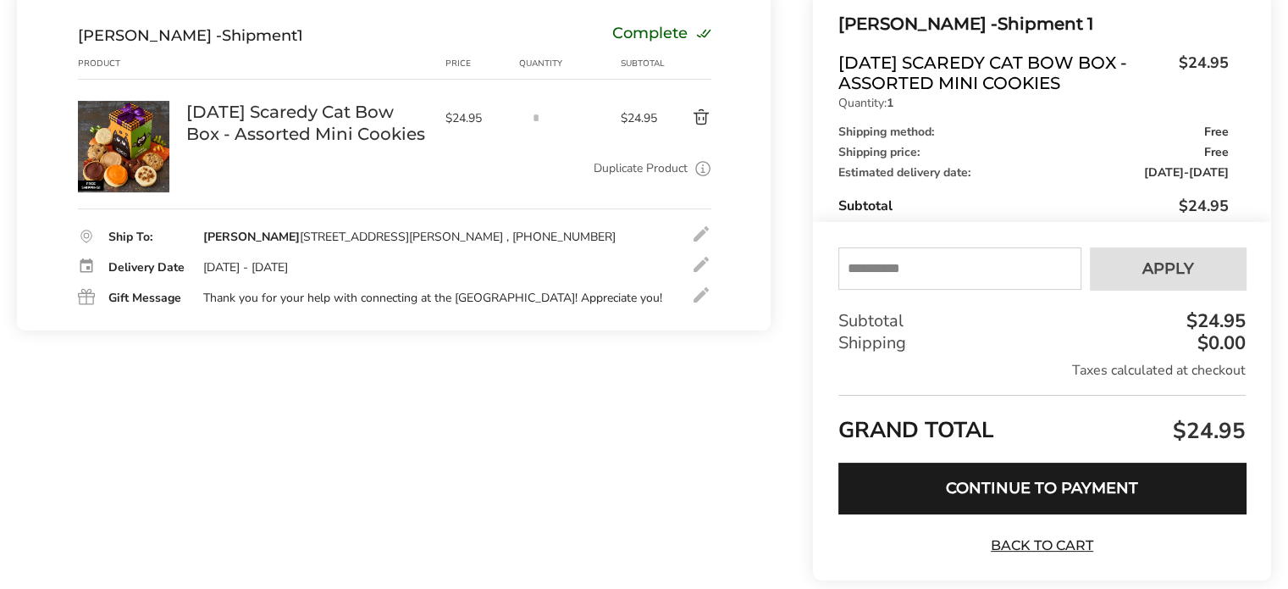
click at [977, 265] on input "text" at bounding box center [960, 268] width 243 height 42
type input "*****"
click at [1160, 266] on span "Apply" at bounding box center [1169, 268] width 52 height 15
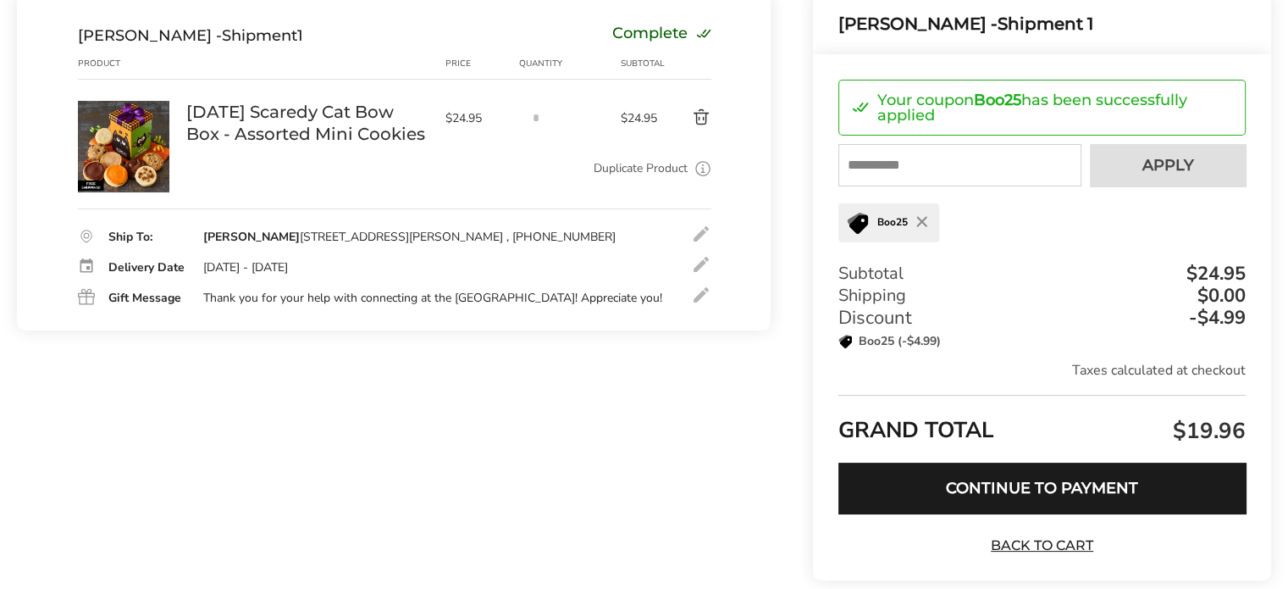
scroll to position [300, 0]
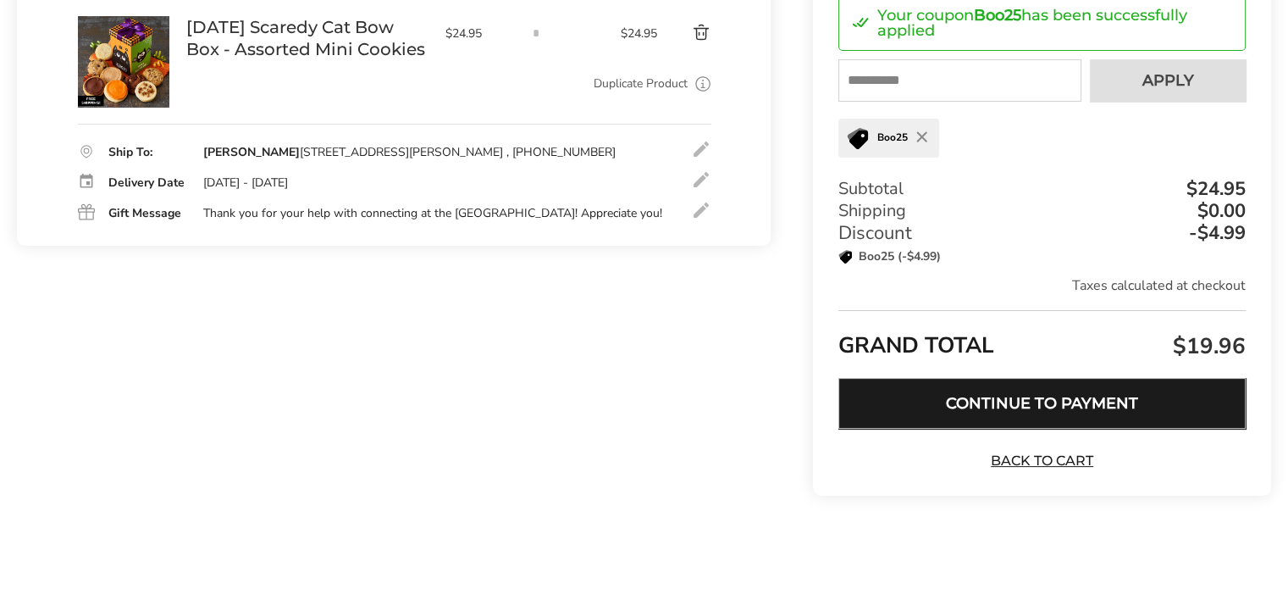
click at [1023, 400] on button "Continue to Payment" at bounding box center [1042, 403] width 407 height 51
